Goal: Task Accomplishment & Management: Use online tool/utility

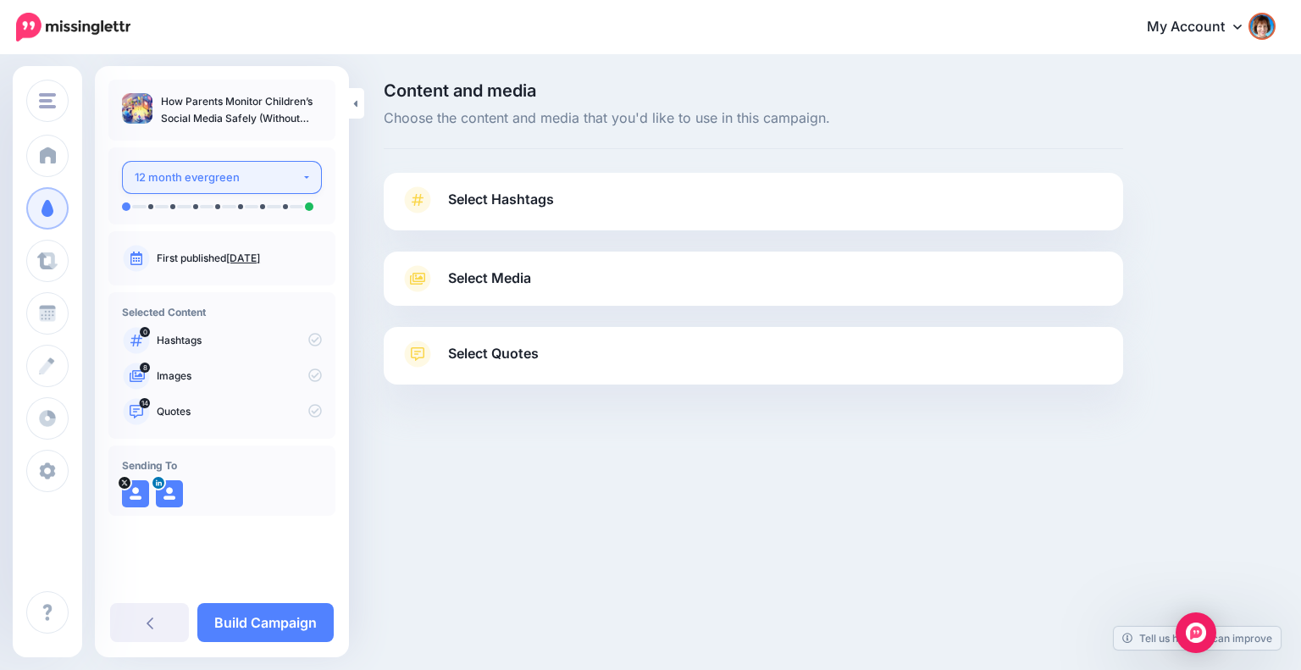
click at [264, 170] on div "12 month evergreen" at bounding box center [218, 177] width 167 height 19
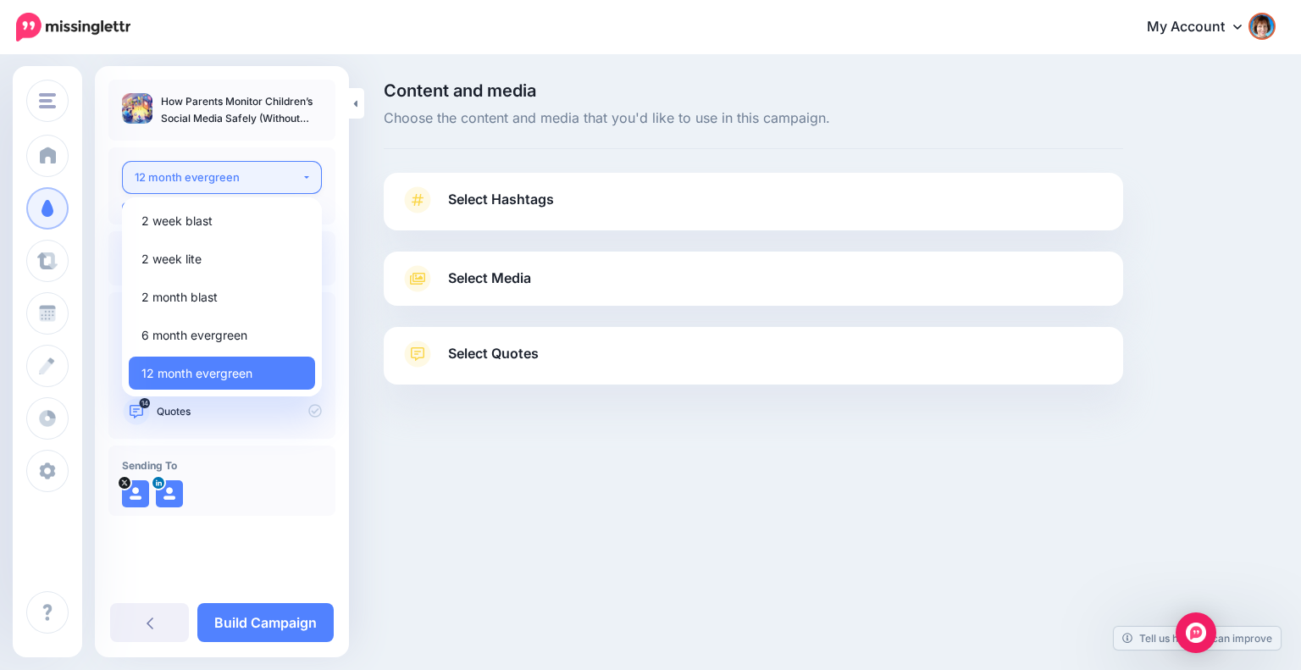
click at [243, 169] on div "12 month evergreen" at bounding box center [218, 177] width 167 height 19
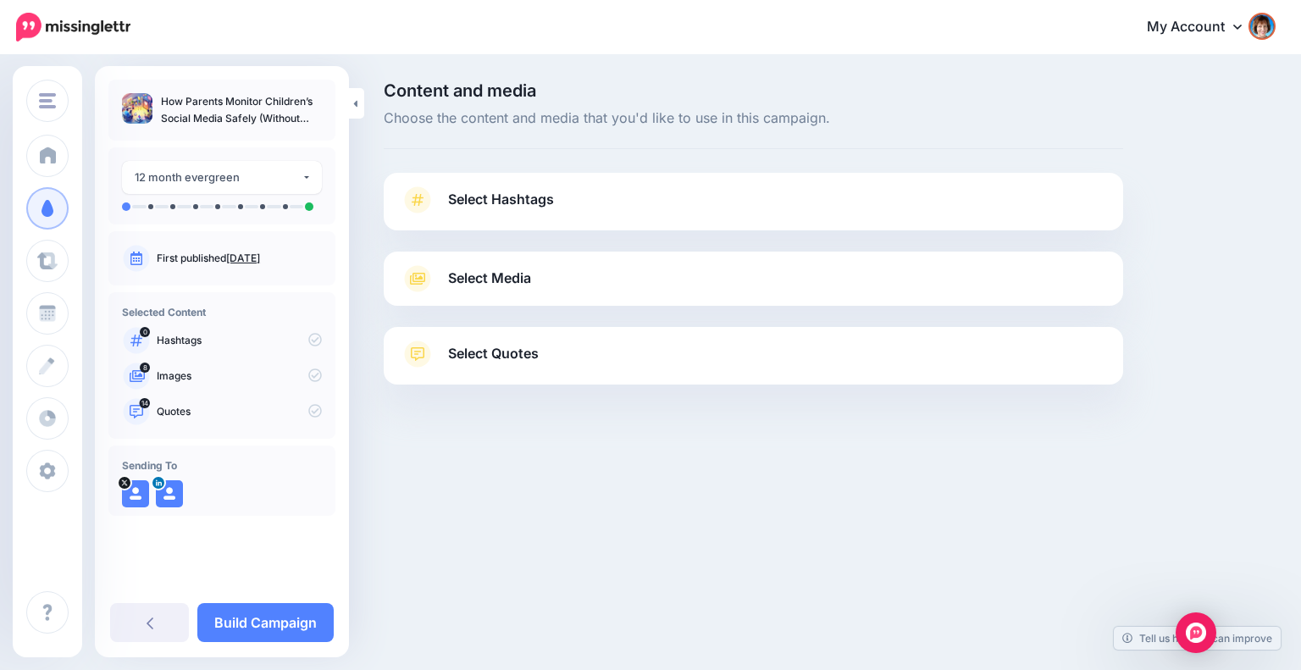
click at [506, 196] on span "Select Hashtags" at bounding box center [501, 199] width 106 height 23
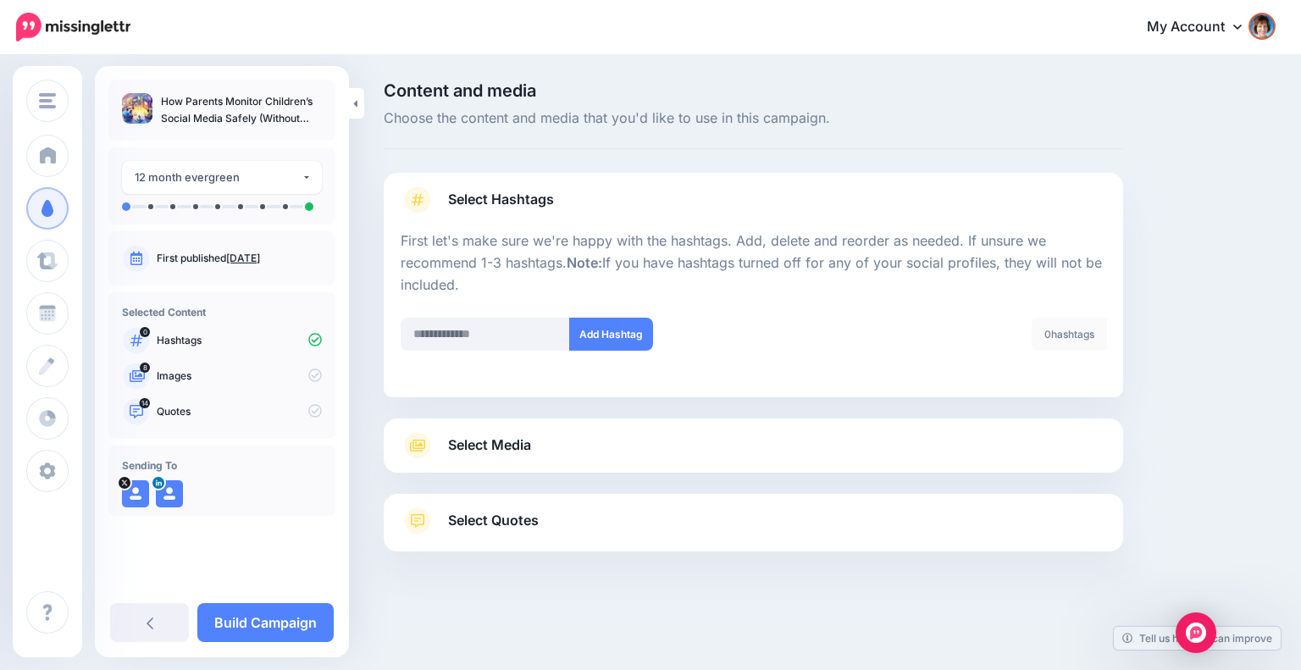
click at [777, 446] on link "Select Media" at bounding box center [753, 445] width 705 height 27
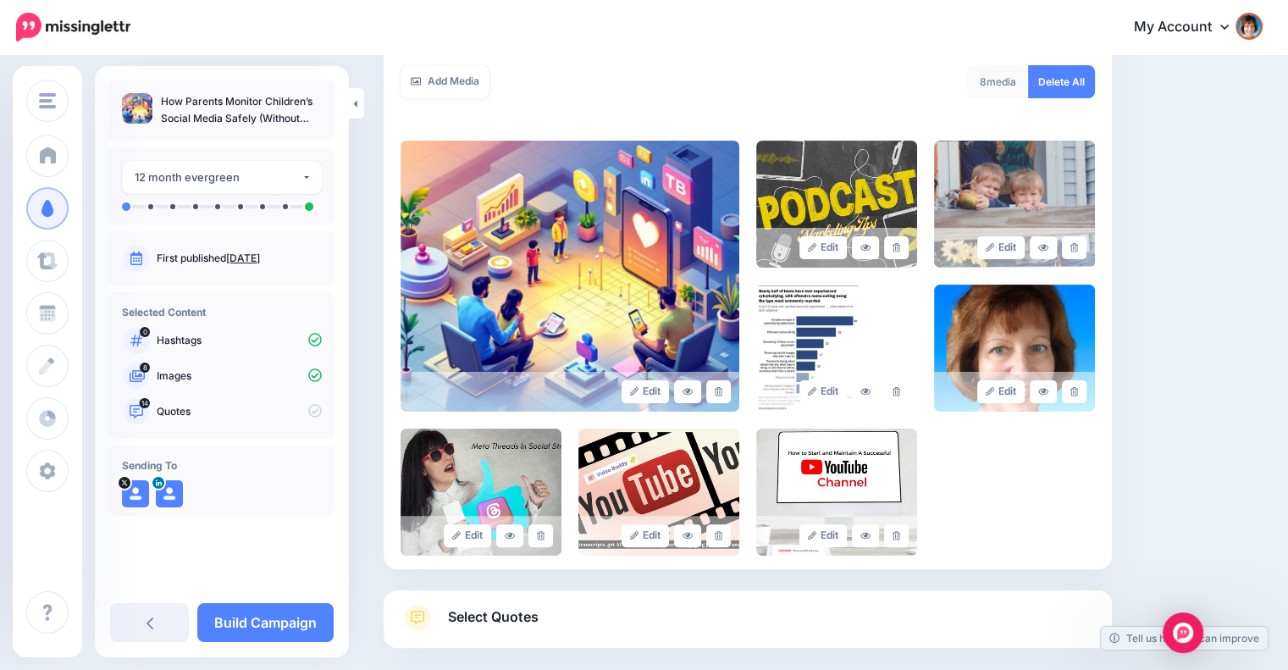
scroll to position [323, 0]
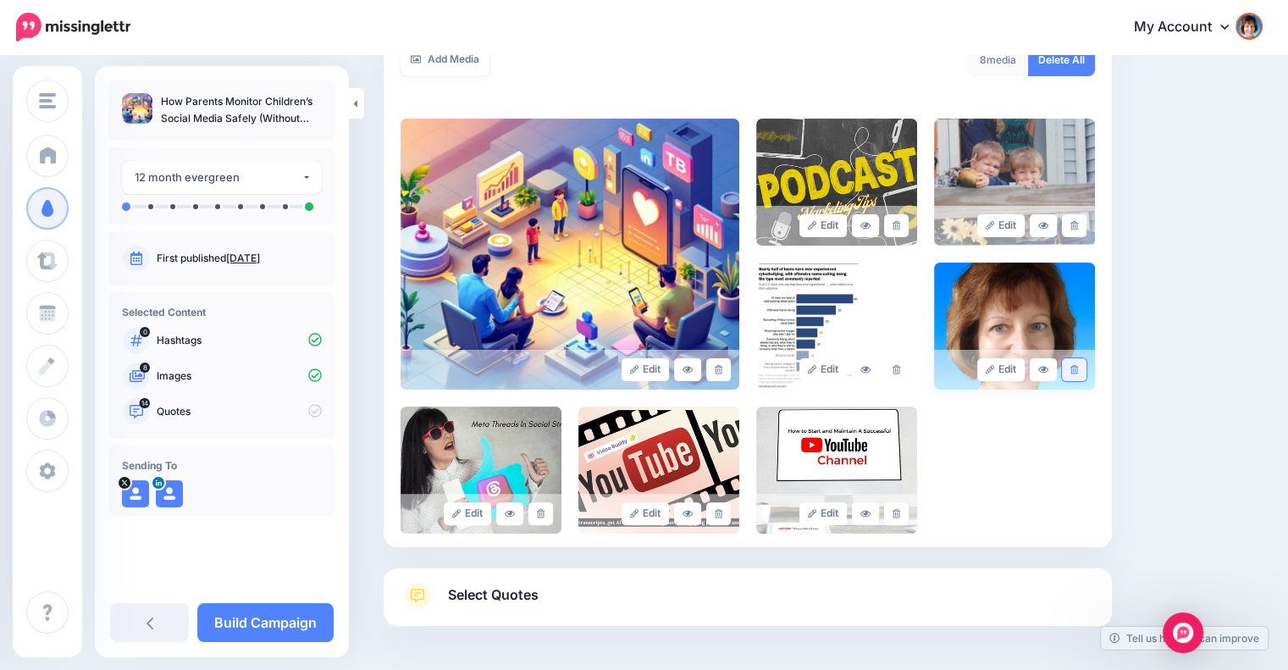
click at [1078, 367] on icon at bounding box center [1074, 369] width 8 height 9
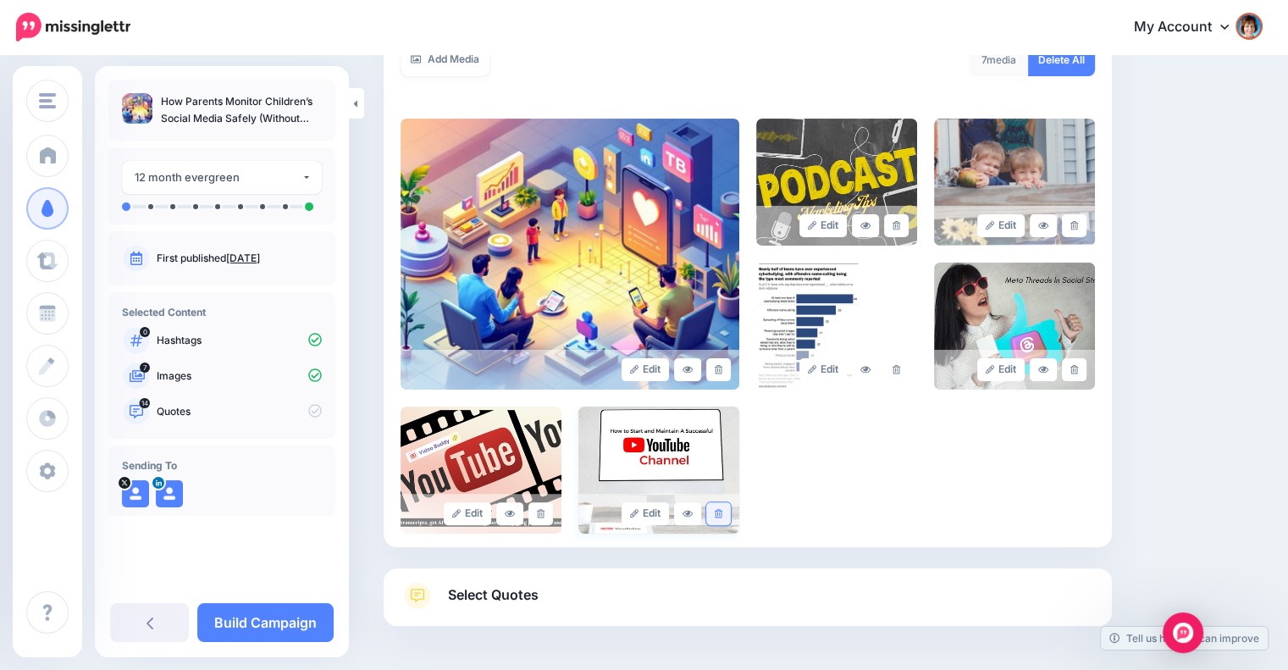
click at [722, 512] on icon at bounding box center [719, 513] width 8 height 9
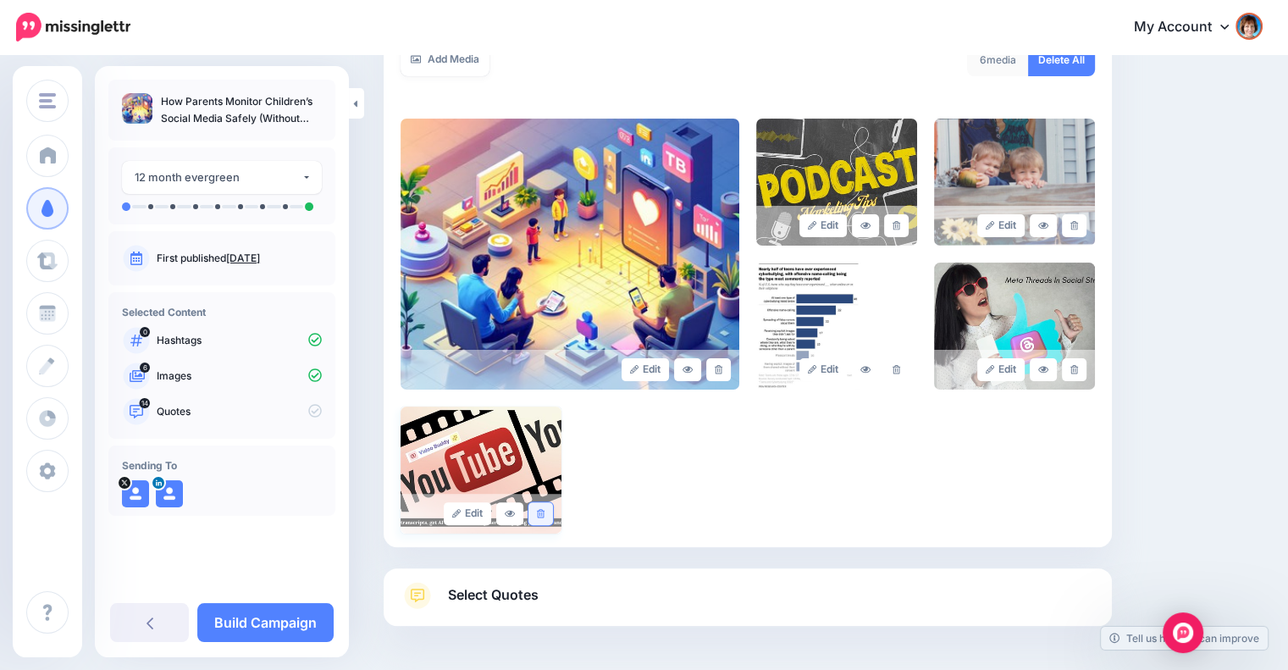
click at [544, 517] on icon at bounding box center [541, 513] width 8 height 9
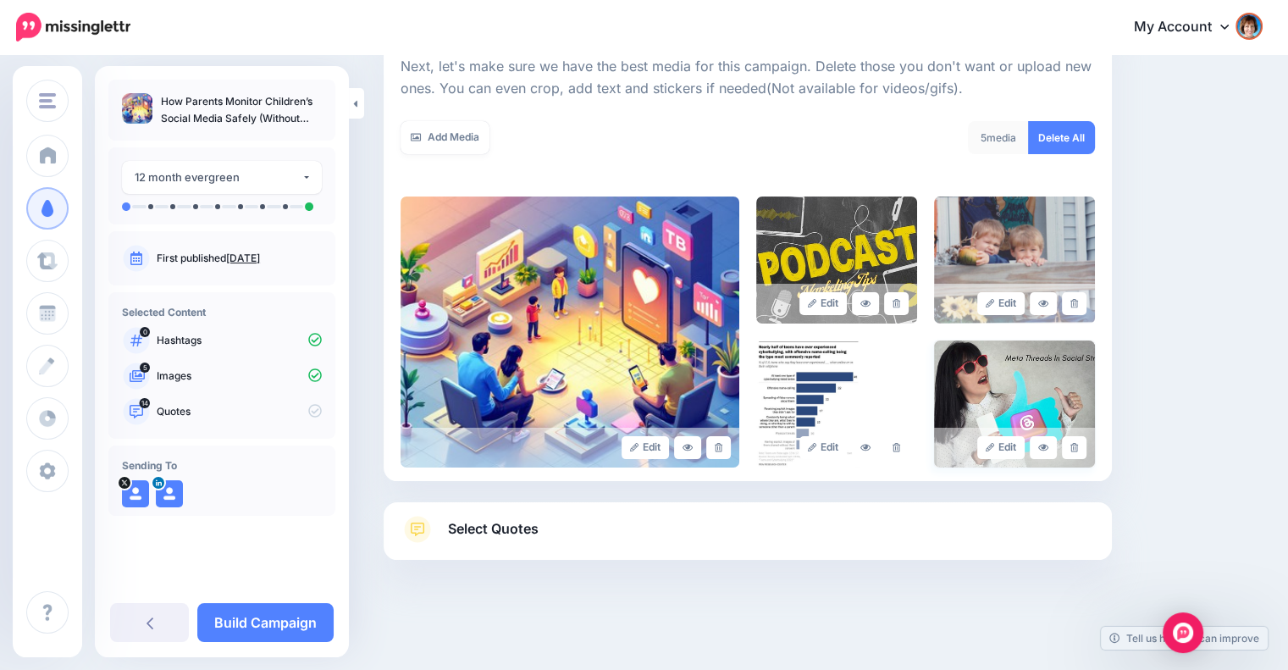
scroll to position [244, 0]
click at [1078, 449] on icon at bounding box center [1074, 448] width 8 height 9
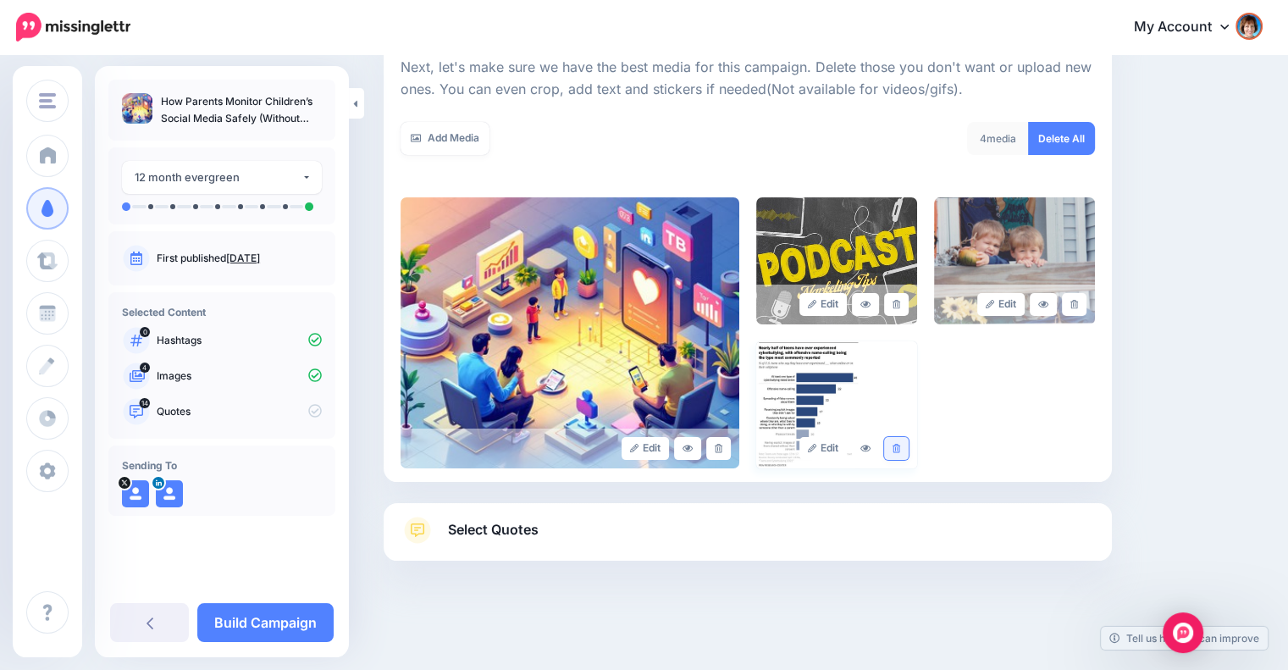
click at [900, 451] on icon at bounding box center [897, 448] width 8 height 9
click at [900, 303] on icon at bounding box center [897, 304] width 8 height 9
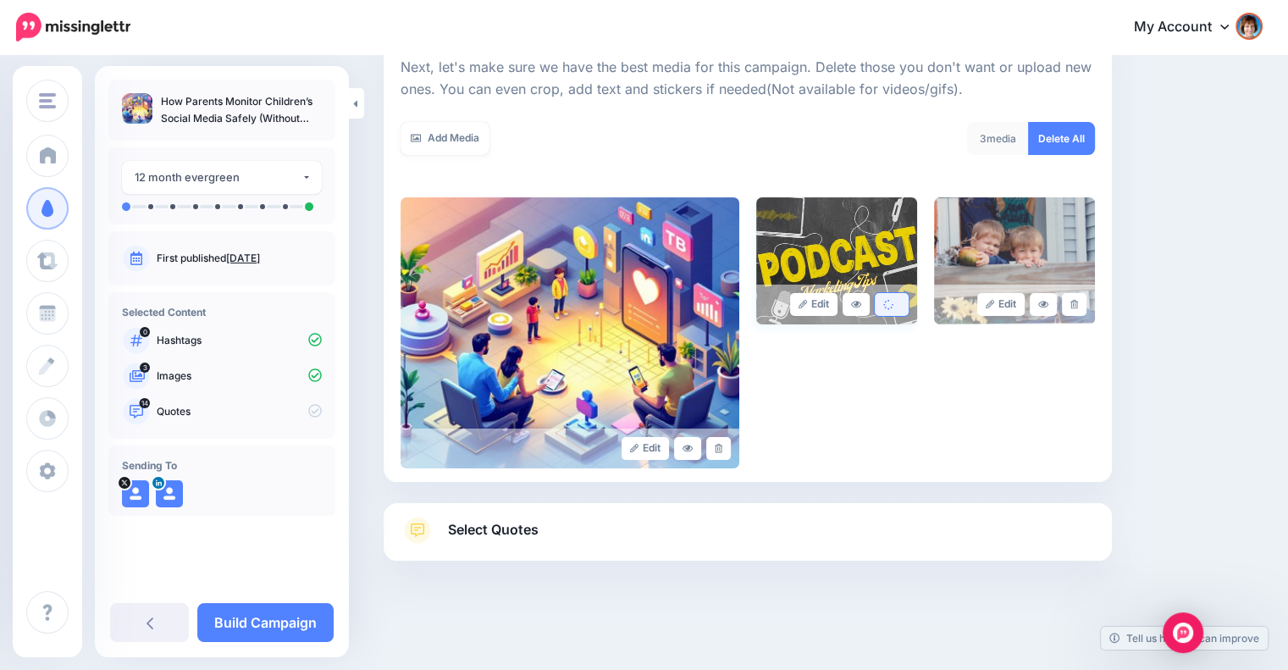
click at [647, 522] on link "Select Quotes" at bounding box center [748, 539] width 694 height 44
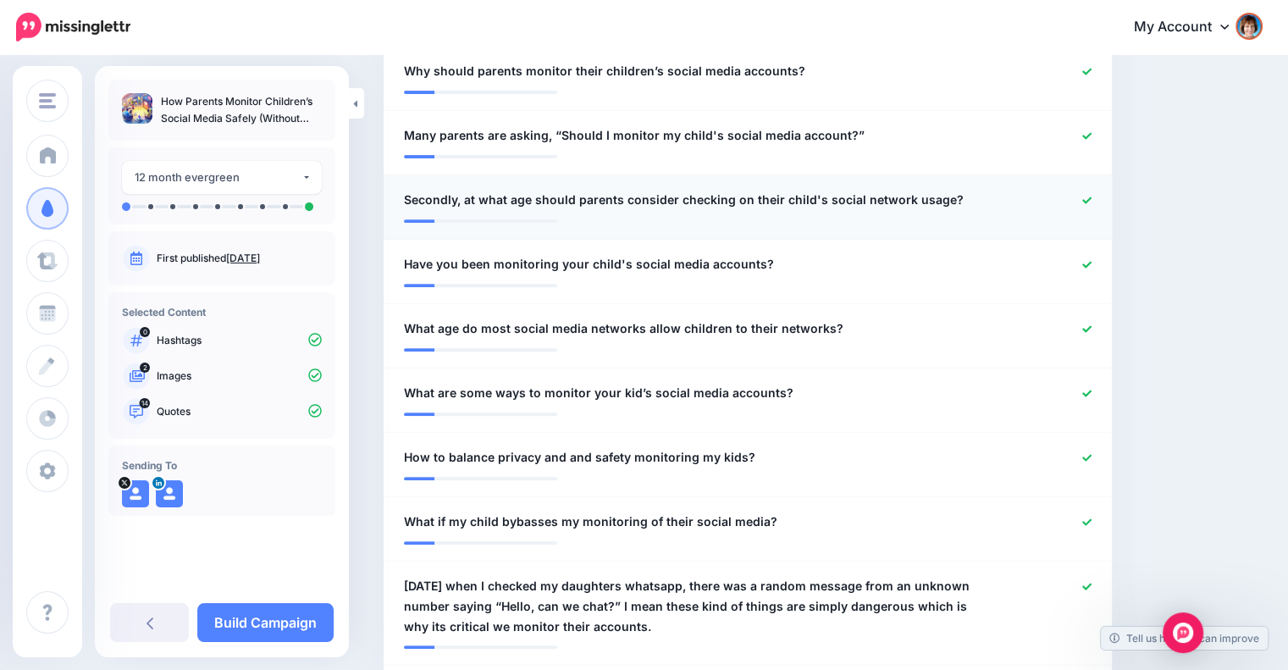
scroll to position [608, 0]
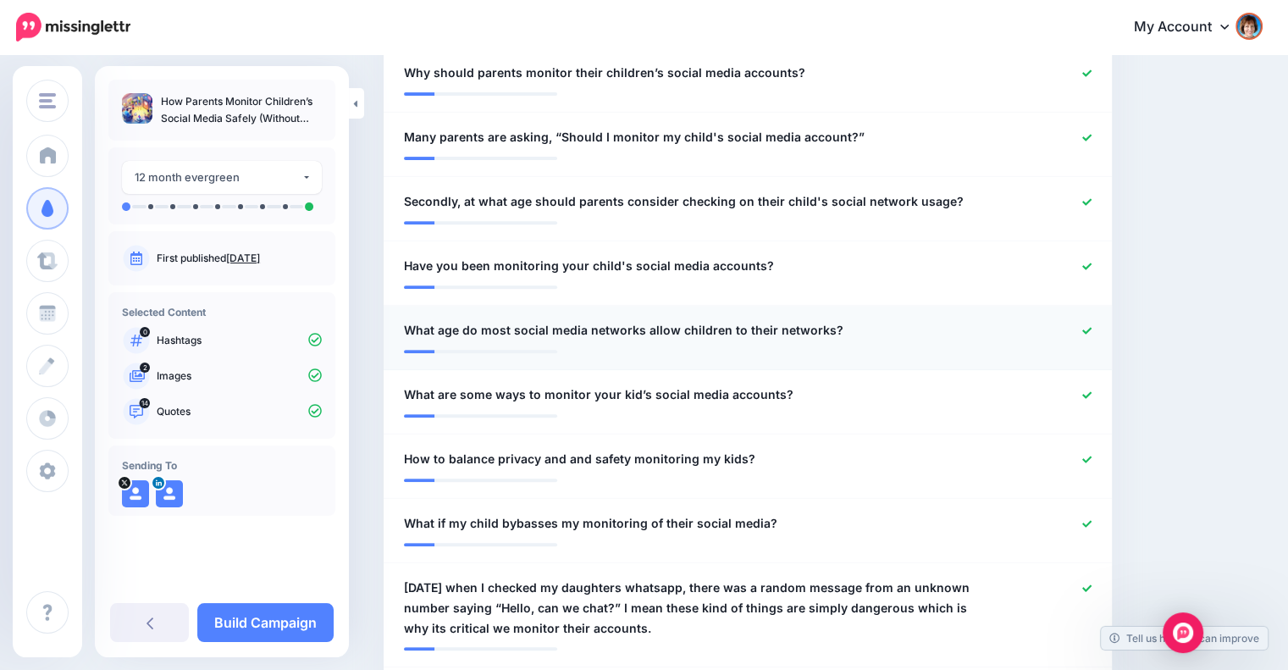
click at [1101, 322] on div at bounding box center [1045, 330] width 119 height 21
click at [1092, 200] on icon at bounding box center [1086, 201] width 9 height 9
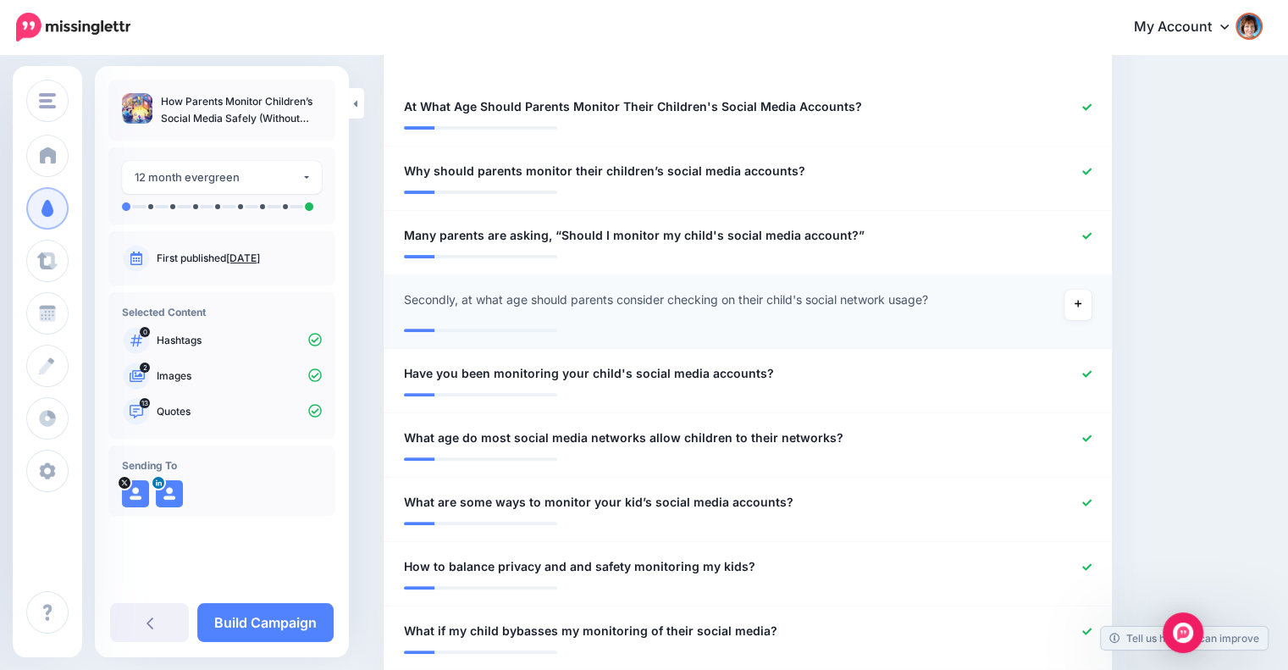
scroll to position [506, 0]
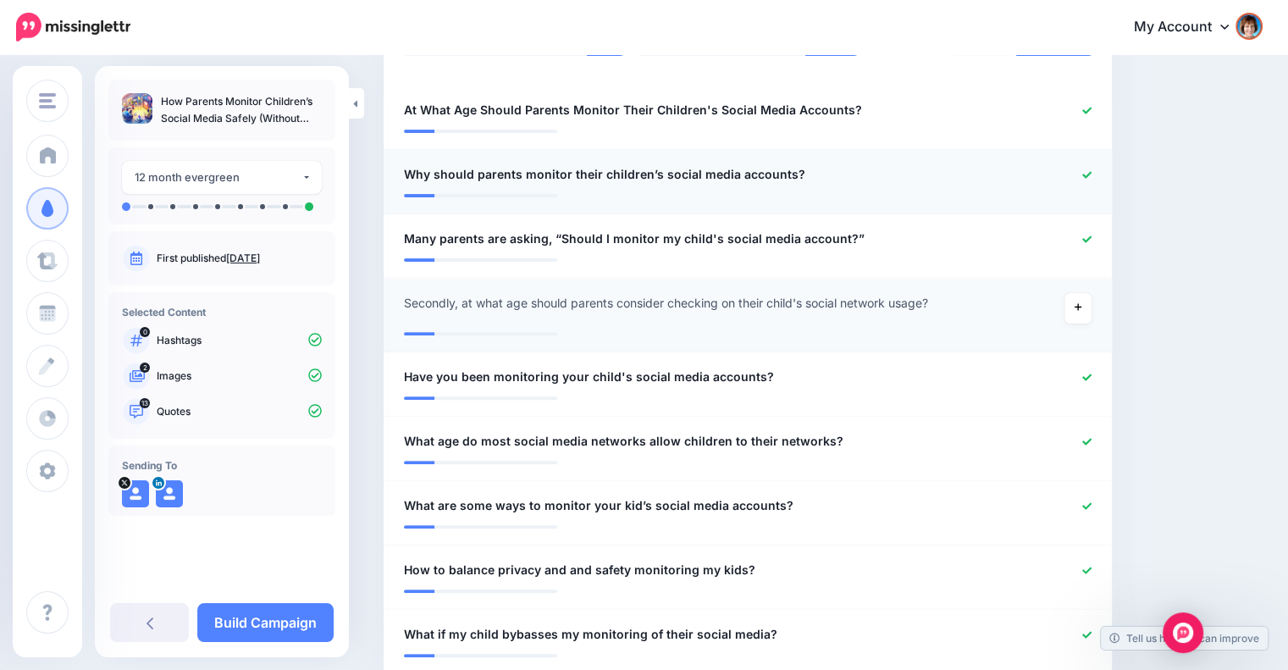
click at [1092, 173] on icon at bounding box center [1086, 174] width 9 height 9
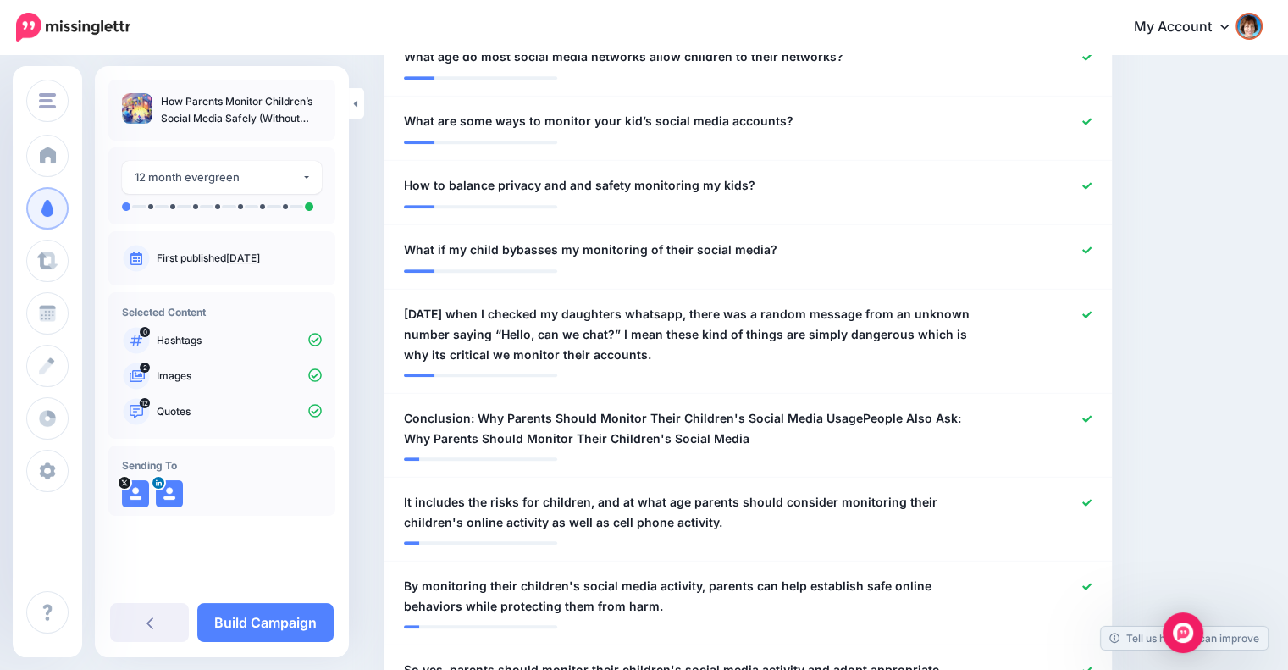
scroll to position [904, 0]
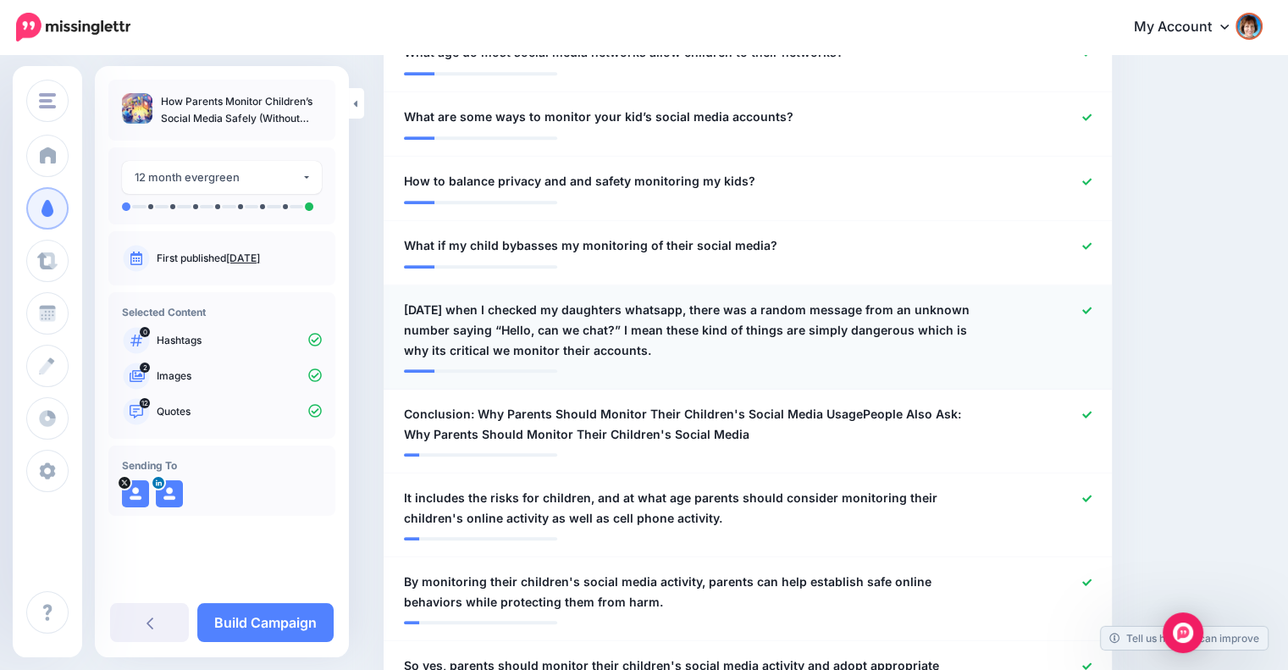
click at [1092, 307] on icon at bounding box center [1086, 310] width 9 height 9
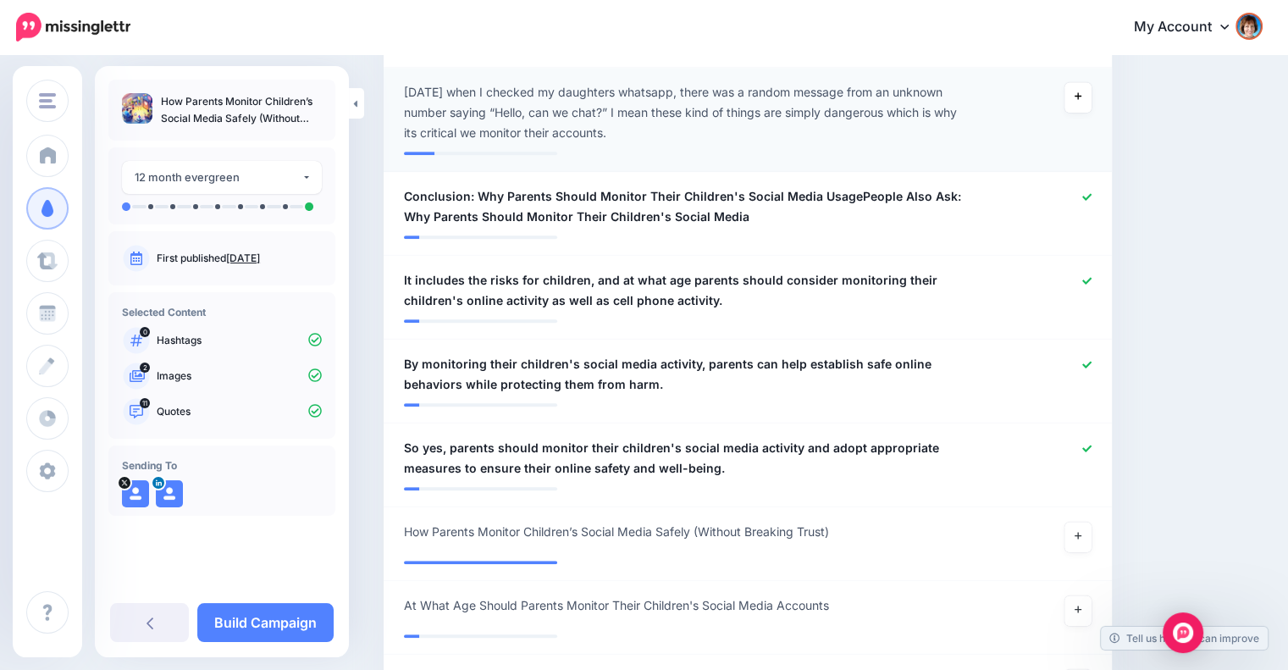
scroll to position [1124, 0]
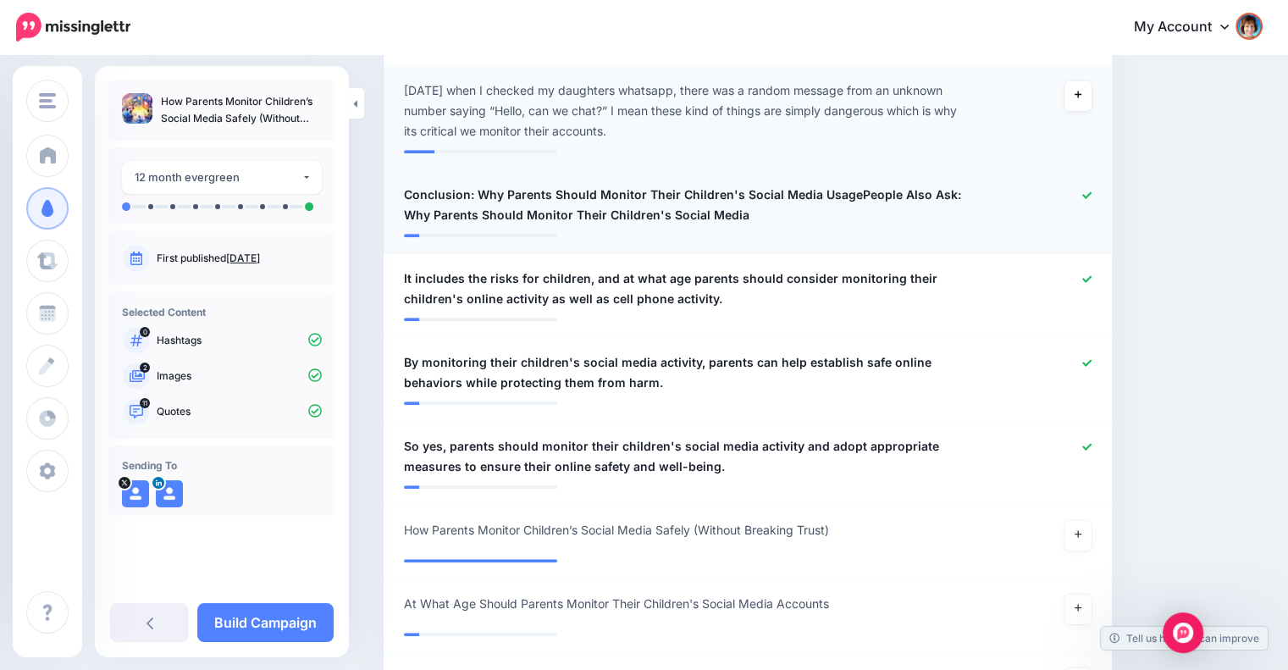
click at [1092, 193] on icon at bounding box center [1086, 195] width 9 height 9
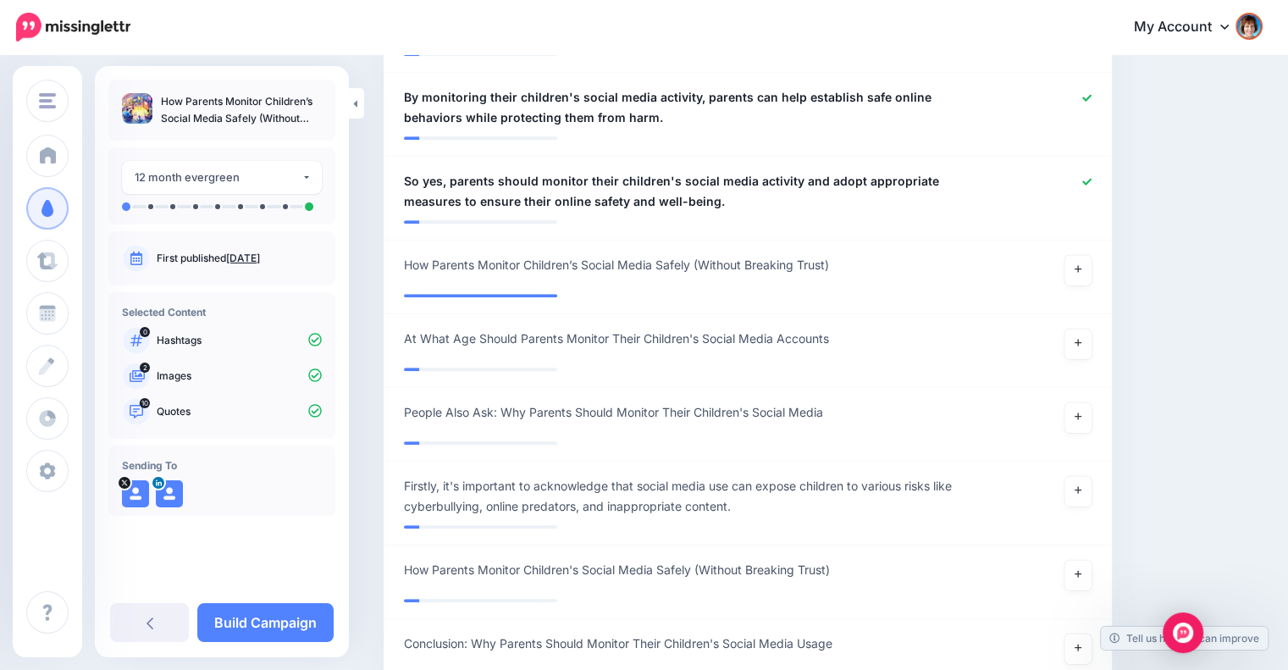
scroll to position [1399, 0]
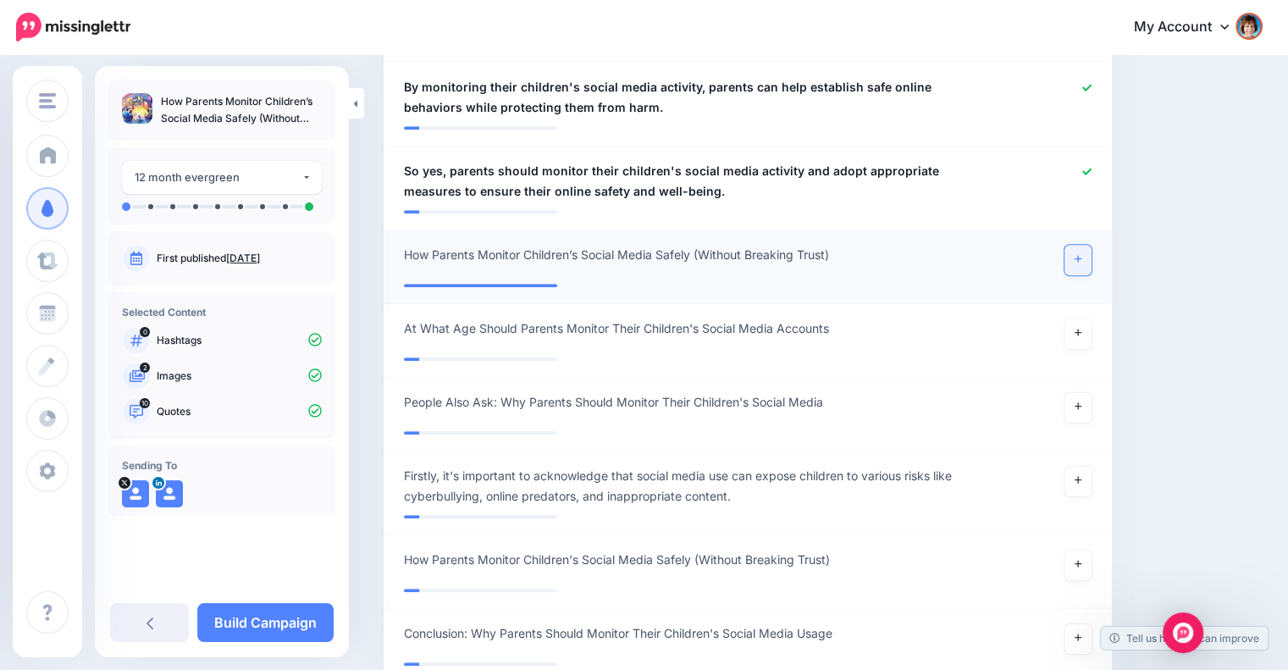
click at [1081, 257] on icon at bounding box center [1078, 259] width 7 height 7
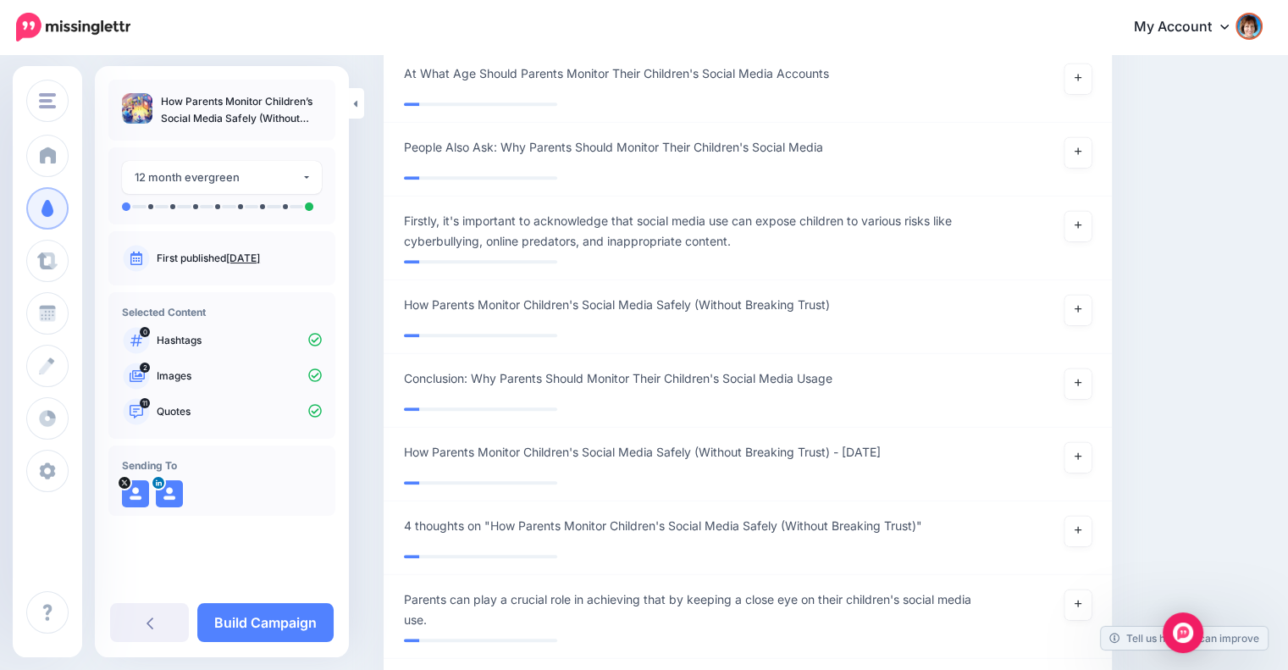
scroll to position [1645, 0]
click at [1081, 222] on icon at bounding box center [1078, 224] width 7 height 7
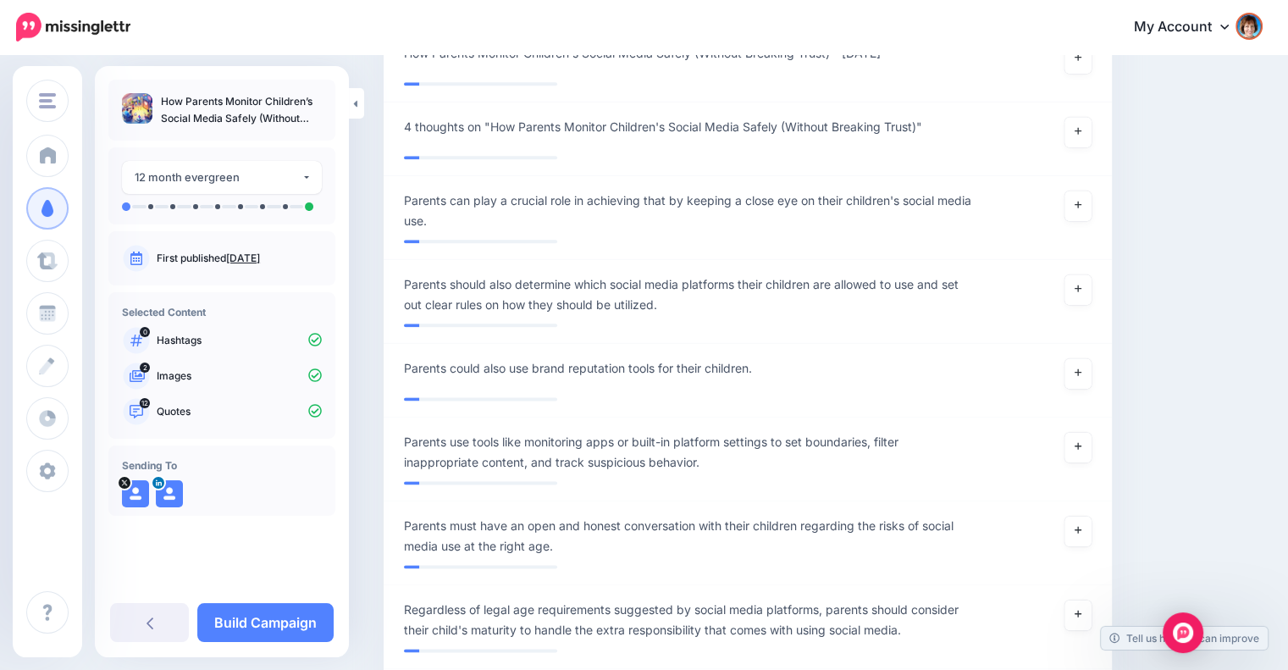
scroll to position [2045, 0]
click at [1081, 201] on icon at bounding box center [1078, 203] width 7 height 7
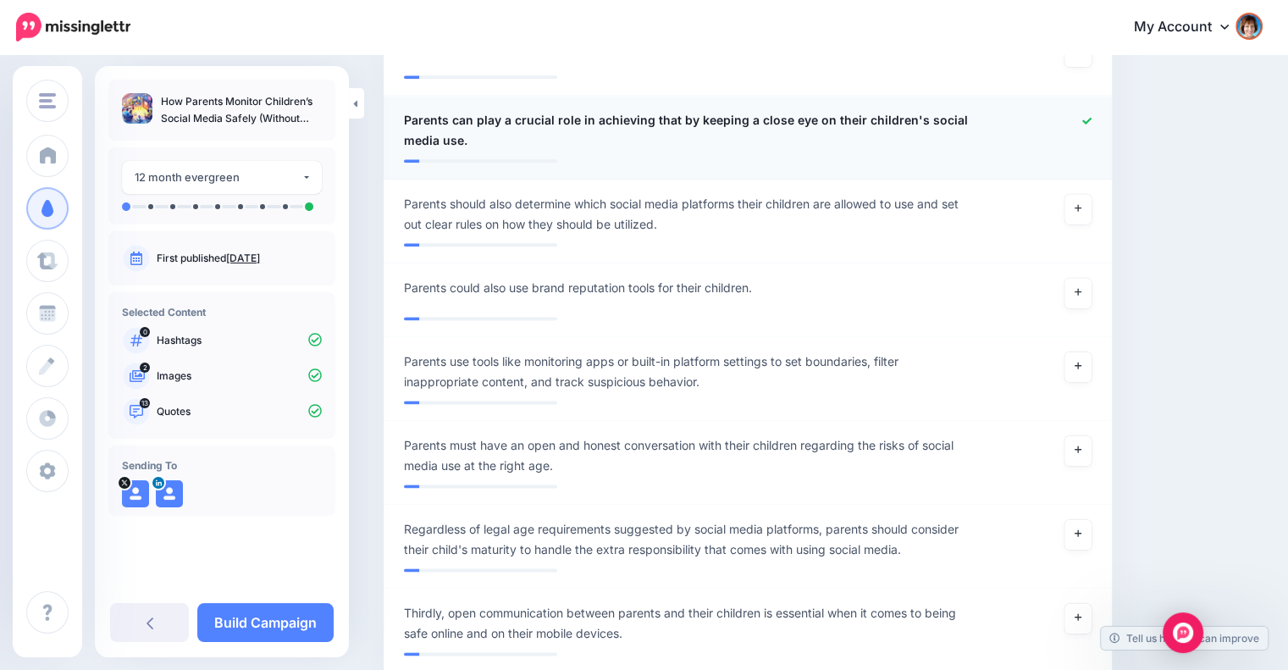
scroll to position [2125, 0]
click at [1081, 203] on icon at bounding box center [1078, 206] width 7 height 7
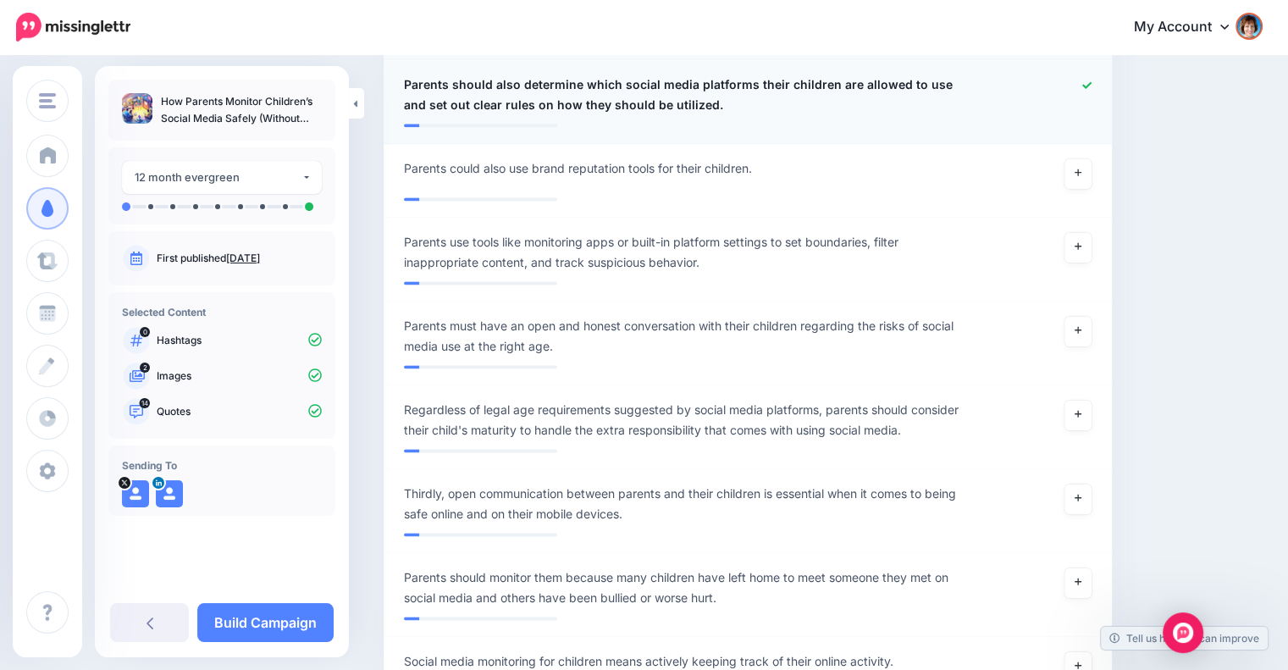
scroll to position [2249, 0]
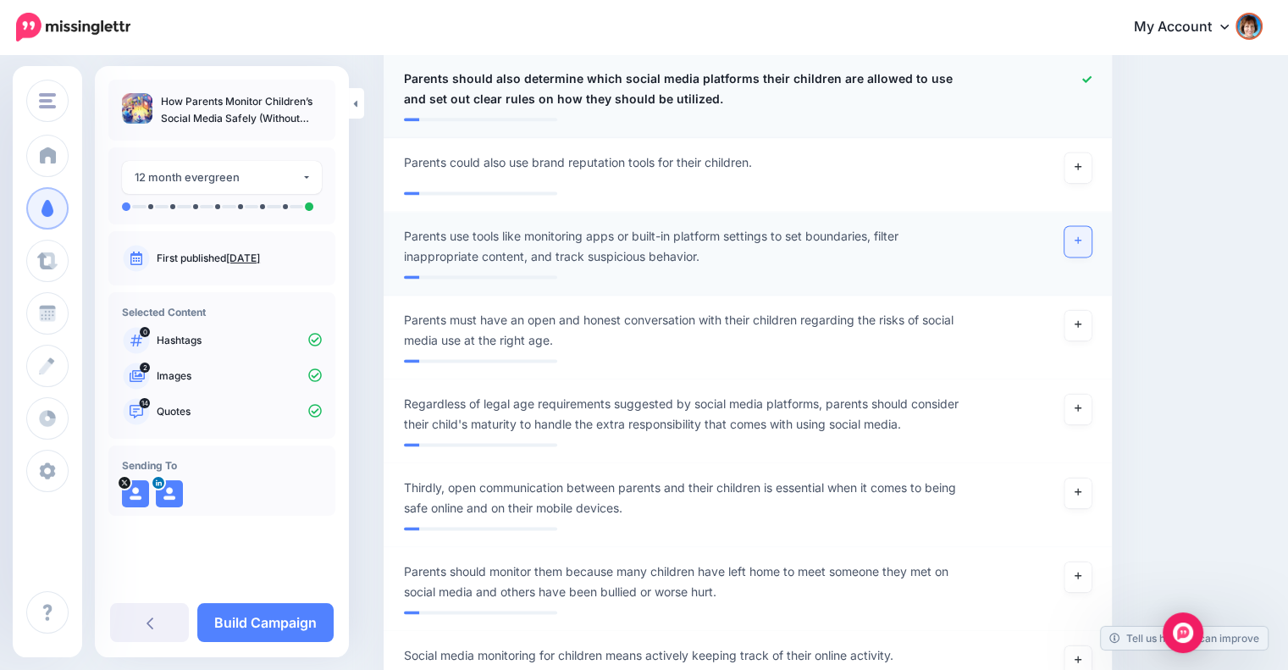
click at [1081, 238] on icon at bounding box center [1078, 240] width 7 height 7
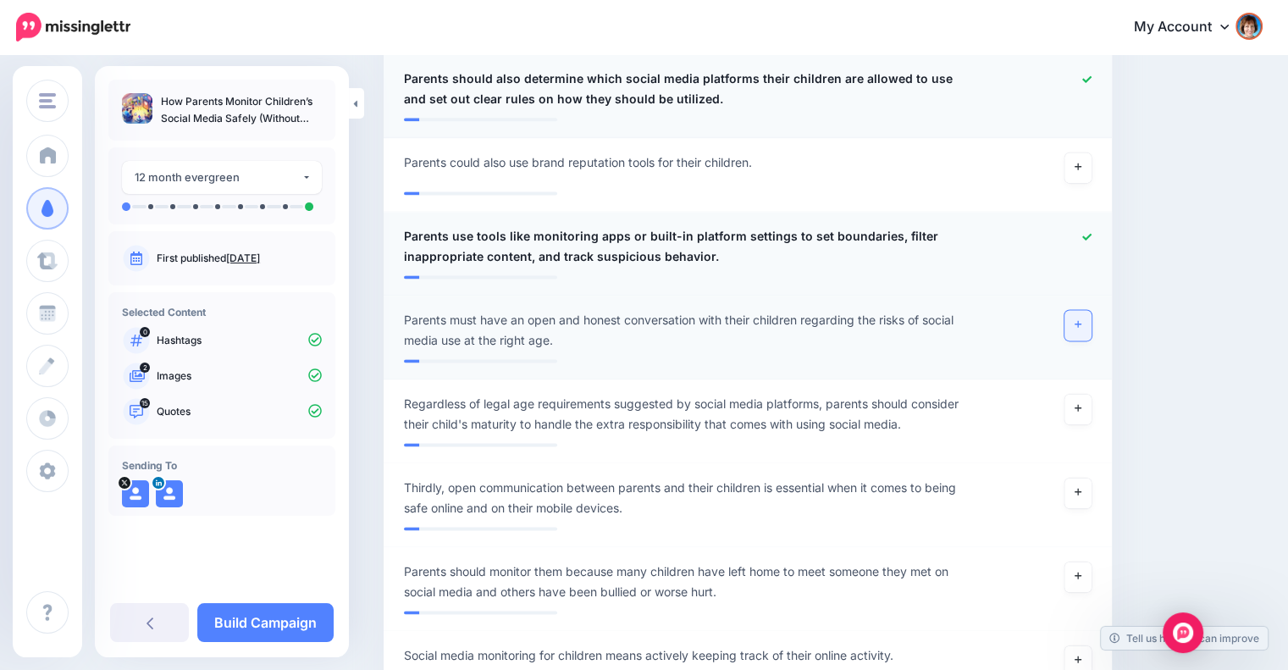
click at [1081, 322] on icon at bounding box center [1078, 324] width 7 height 7
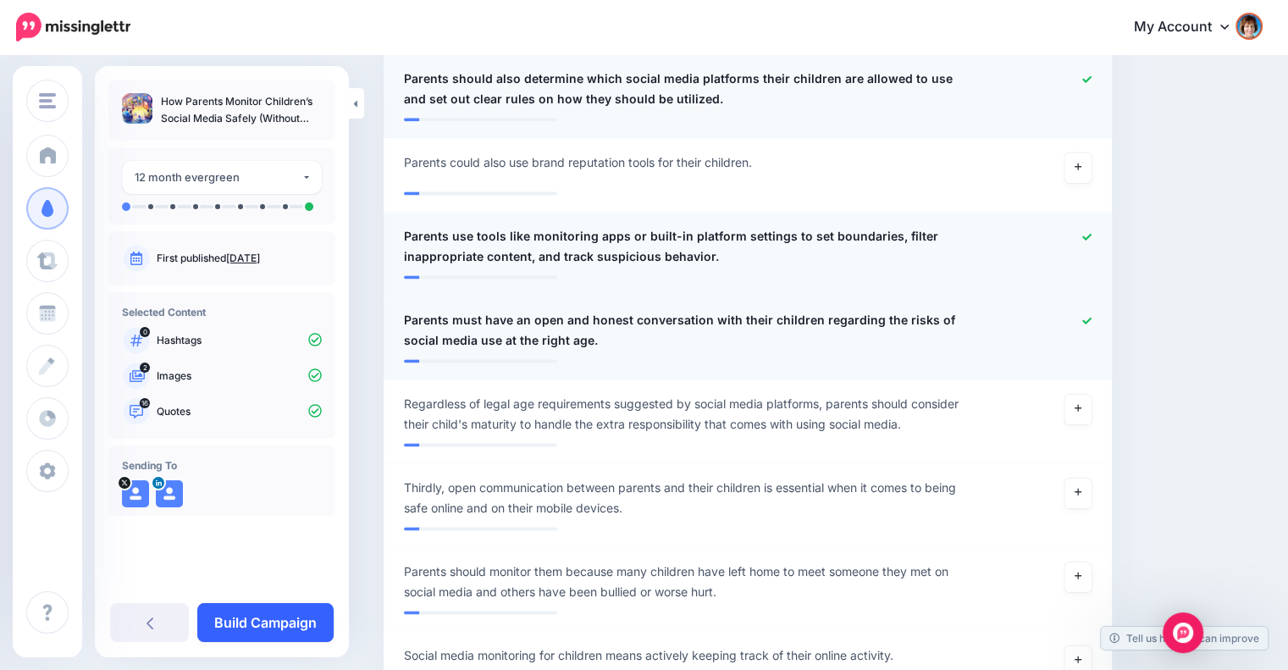
click at [307, 616] on link "Build Campaign" at bounding box center [265, 622] width 136 height 39
